Goal: Task Accomplishment & Management: Manage account settings

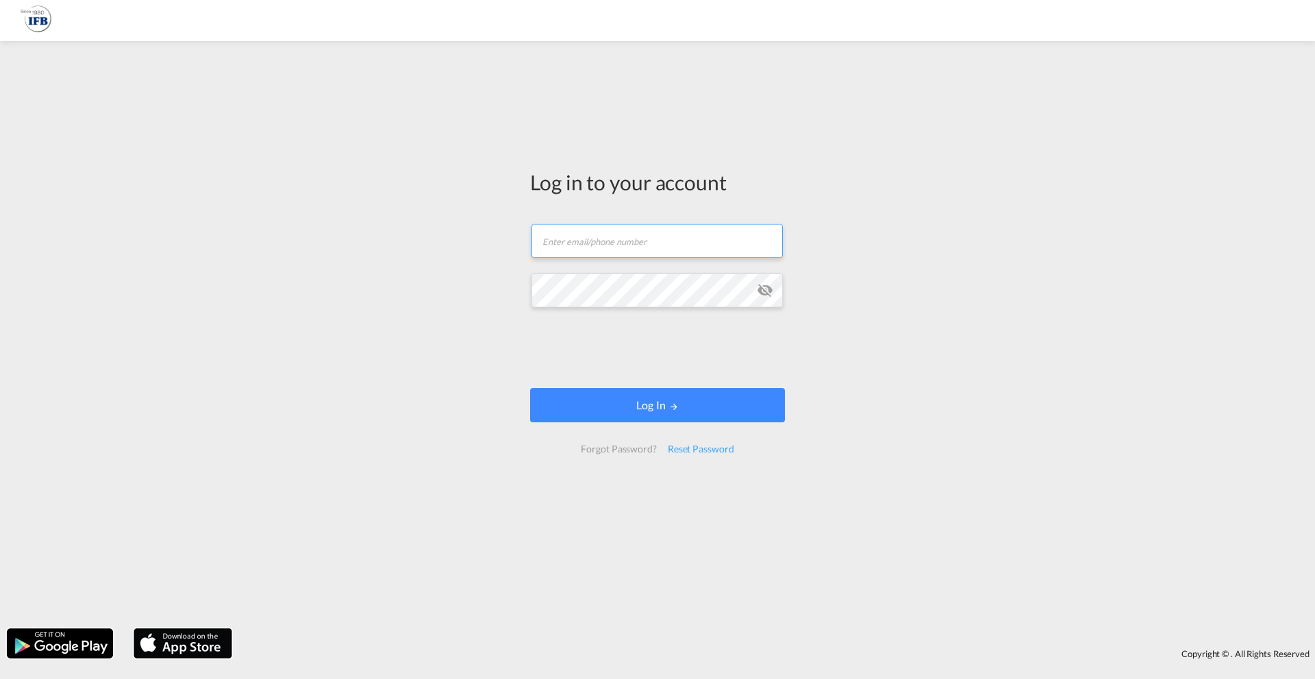
click at [628, 239] on input "text" at bounding box center [657, 241] width 251 height 34
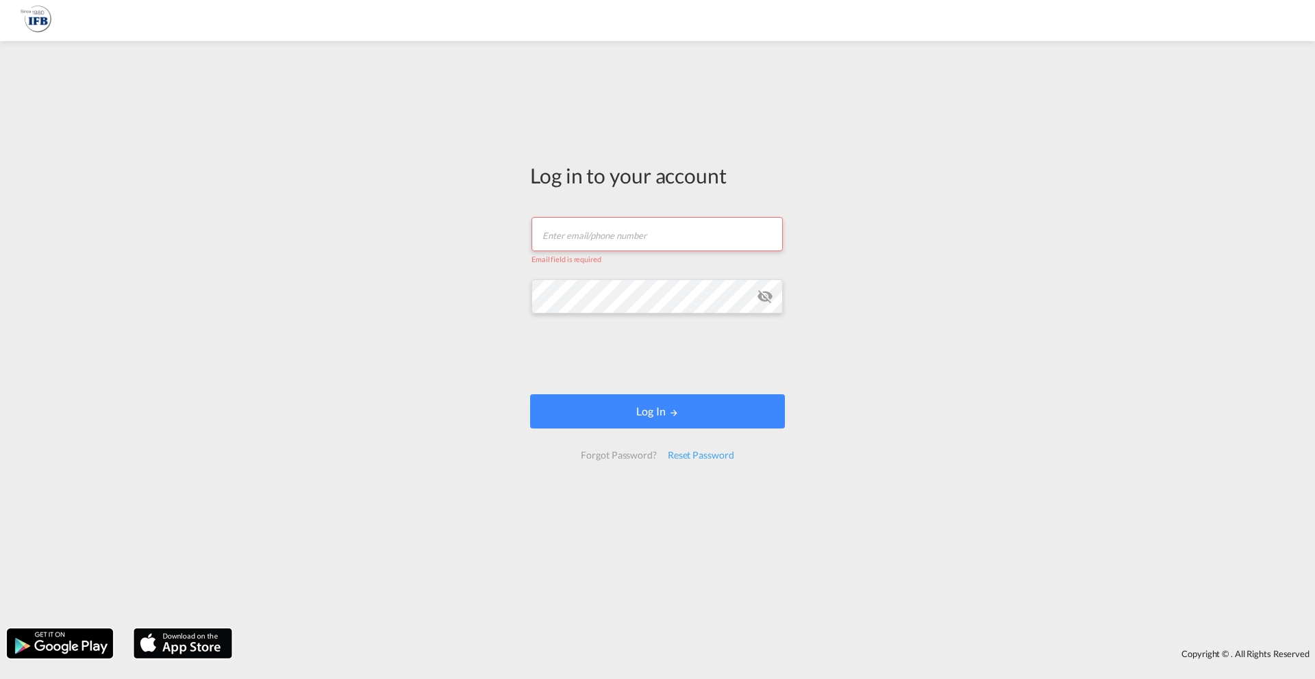
click at [605, 238] on input "text" at bounding box center [657, 234] width 251 height 34
click at [562, 627] on div "Copyright © . All Rights Reserved" at bounding box center [657, 644] width 1315 height 44
click at [566, 156] on div "Log in to your account Email field is required Password field is required Log I…" at bounding box center [657, 317] width 275 height 538
click at [586, 230] on input "text" at bounding box center [657, 234] width 251 height 34
type input "[PERSON_NAME][EMAIL_ADDRESS][DOMAIN_NAME]"
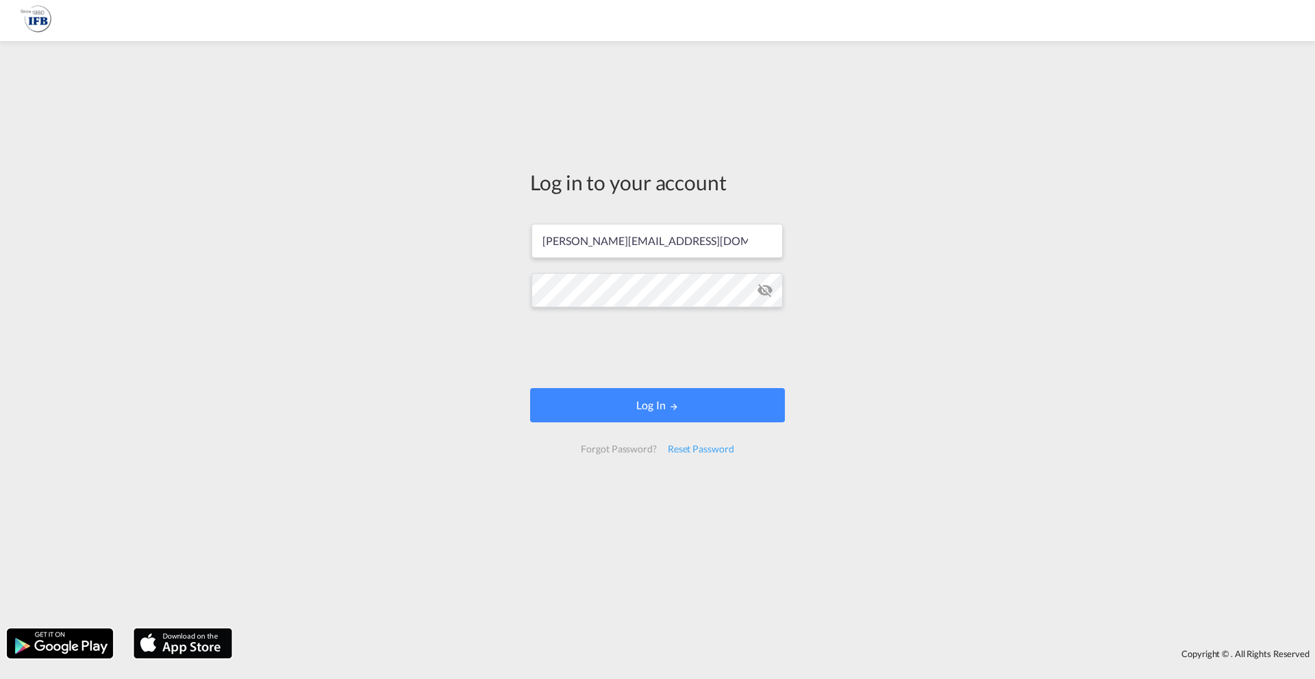
click at [609, 308] on md-input-container "Password field is required" at bounding box center [658, 290] width 252 height 37
click at [762, 289] on md-icon "icon-eye-off" at bounding box center [765, 290] width 16 height 16
click at [617, 411] on button "Log In" at bounding box center [657, 405] width 255 height 34
